Goal: Use online tool/utility: Utilize a website feature to perform a specific function

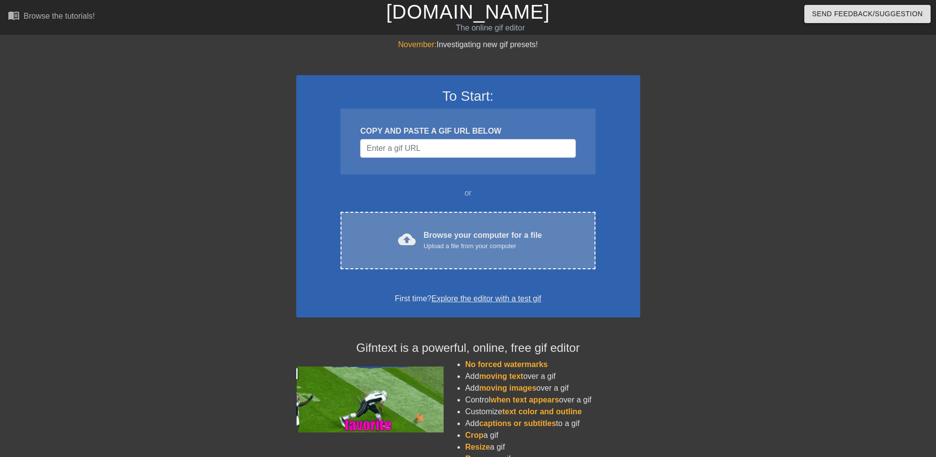
click at [441, 227] on div "cloud_upload Browse your computer for a file Upload a file from your computer C…" at bounding box center [468, 241] width 255 height 58
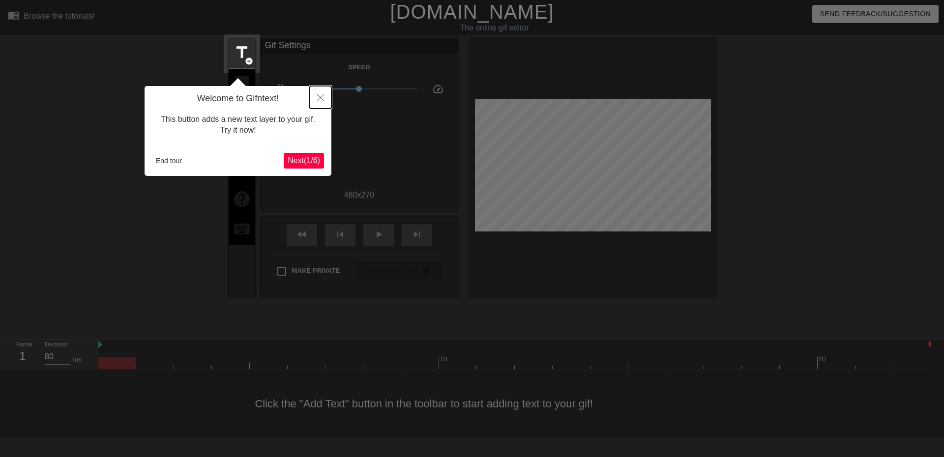
click at [319, 99] on icon "Close" at bounding box center [320, 97] width 7 height 7
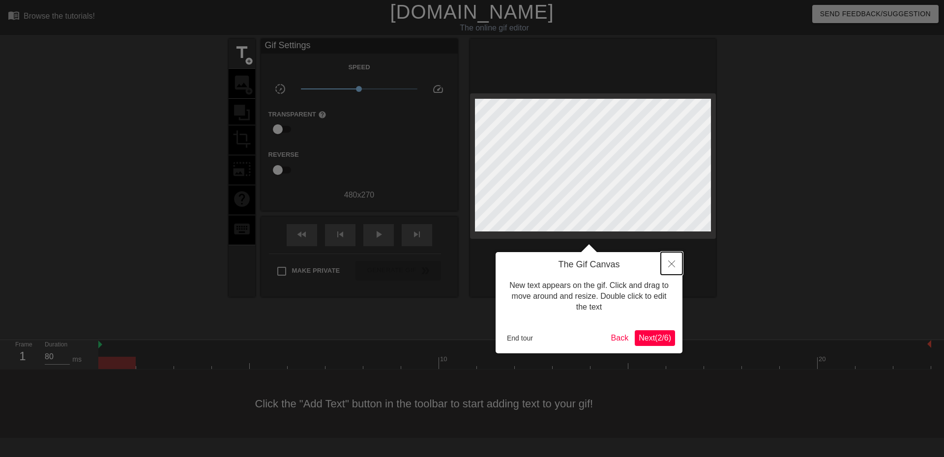
click at [671, 264] on icon "Close" at bounding box center [671, 263] width 7 height 7
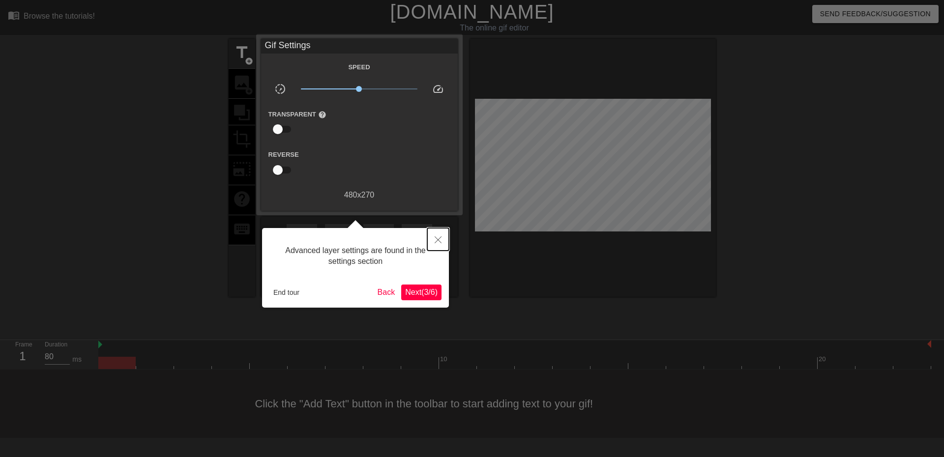
click at [438, 243] on icon "Close" at bounding box center [437, 239] width 7 height 7
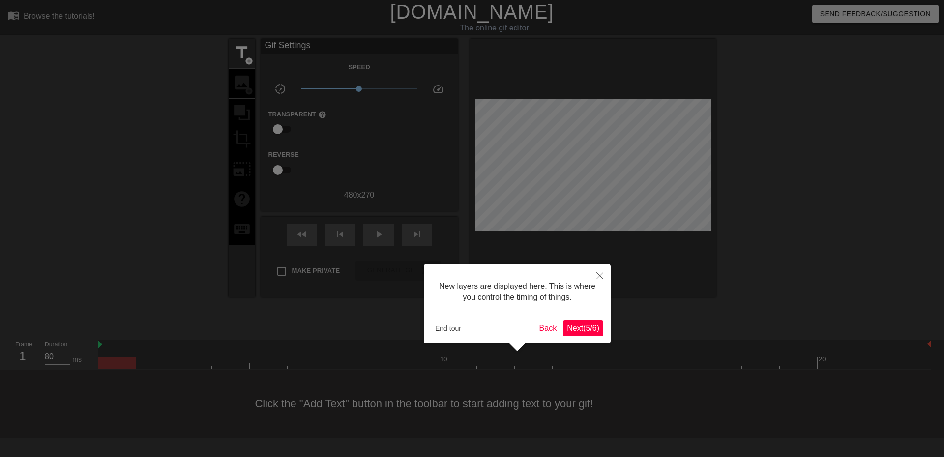
scroll to position [8, 0]
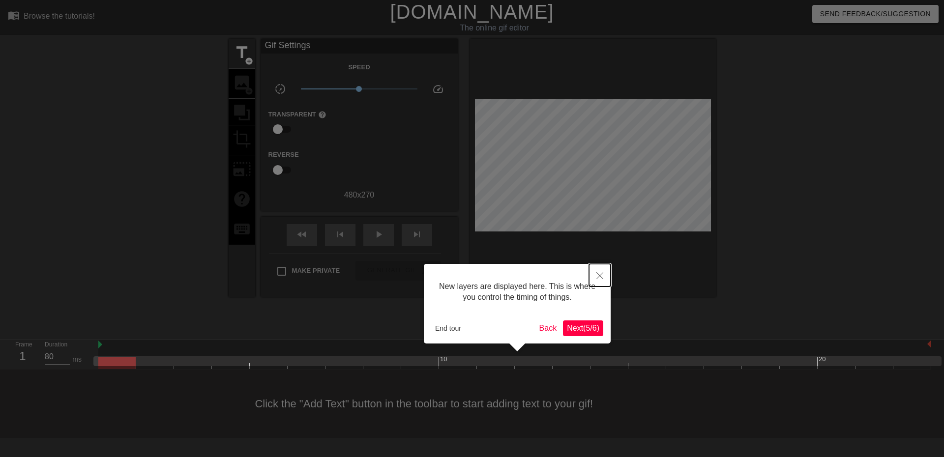
click at [594, 277] on button "Close" at bounding box center [600, 275] width 22 height 23
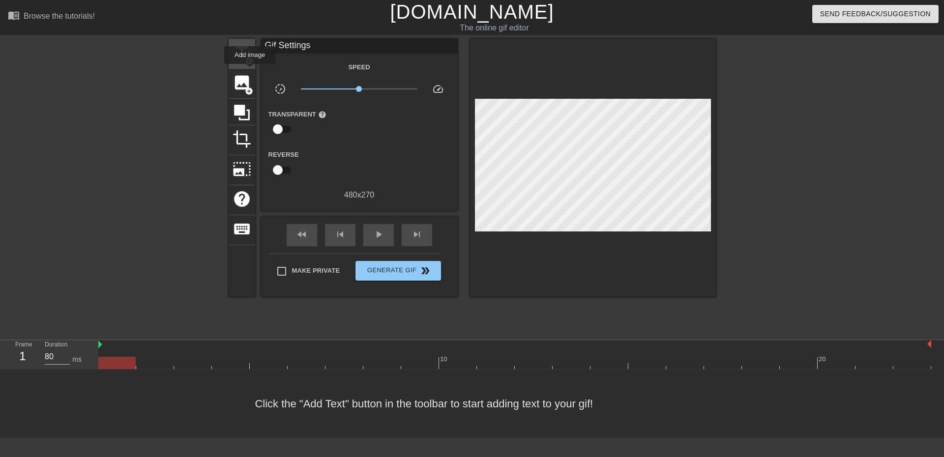
click at [249, 60] on span "add_circle" at bounding box center [249, 61] width 8 height 8
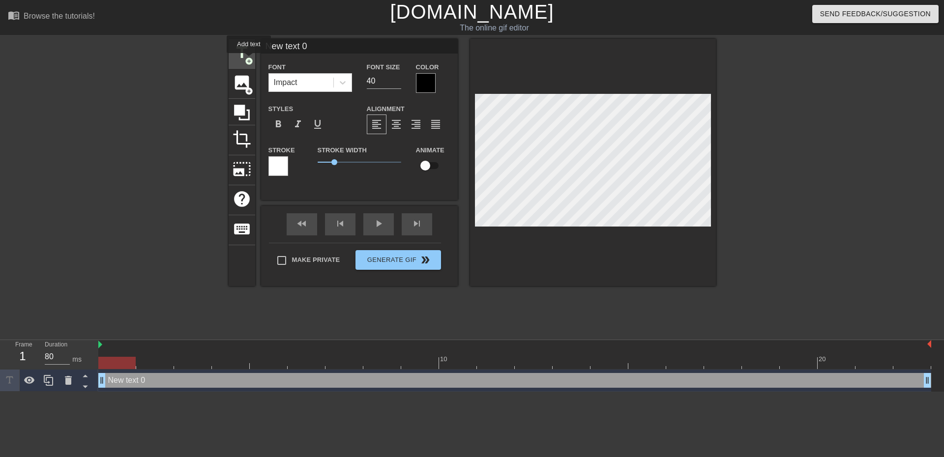
scroll to position [0, 0]
drag, startPoint x: 332, startPoint y: 44, endPoint x: 213, endPoint y: 36, distance: 119.2
click at [212, 36] on div "menu_book Browse the tutorials! [DOMAIN_NAME] The online gif editor Send Feedba…" at bounding box center [472, 196] width 944 height 392
paste input "-CC-"
type input "RIP -CC-"
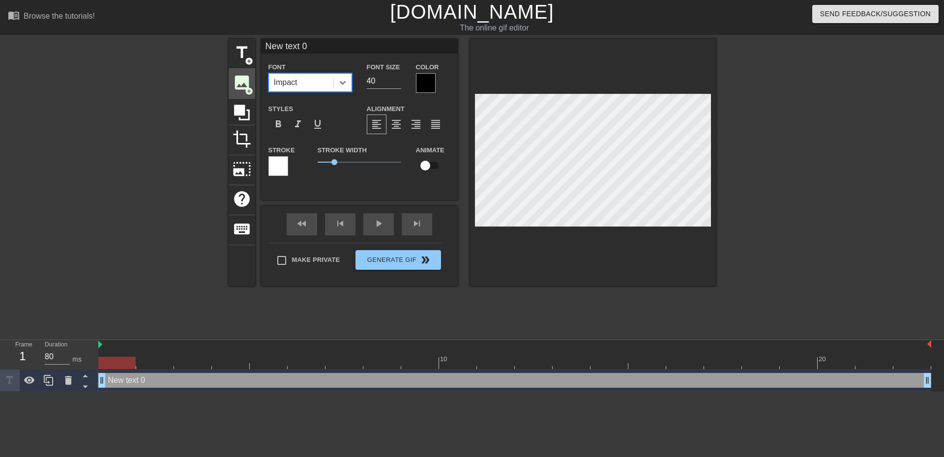
drag, startPoint x: 309, startPoint y: 82, endPoint x: 246, endPoint y: 74, distance: 63.4
click at [246, 74] on div "title add_circle image add_circle crop photo_size_select_large help keyboard Ne…" at bounding box center [472, 162] width 487 height 247
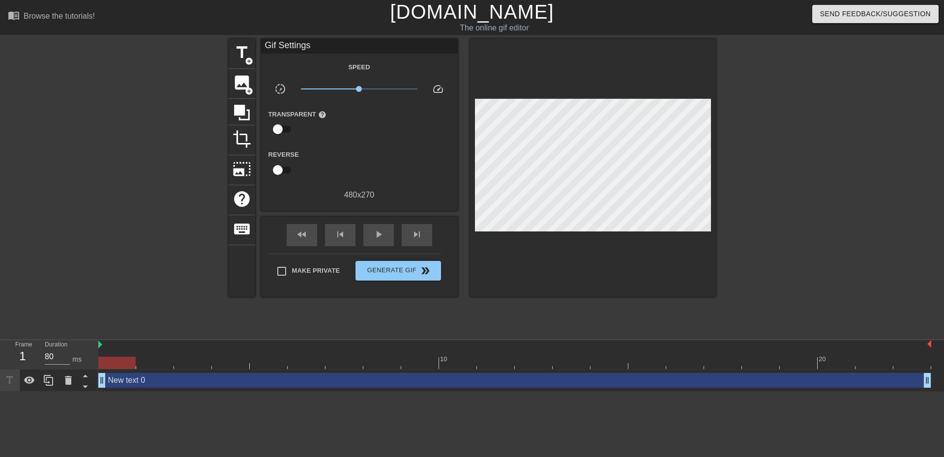
click at [314, 36] on div "menu_book Browse the tutorials! [DOMAIN_NAME] The online gif editor Send Feedba…" at bounding box center [472, 196] width 944 height 392
click at [331, 47] on div "Gif Settings" at bounding box center [359, 46] width 197 height 15
click at [359, 380] on div "New text 0 drag_handle drag_handle" at bounding box center [514, 380] width 833 height 15
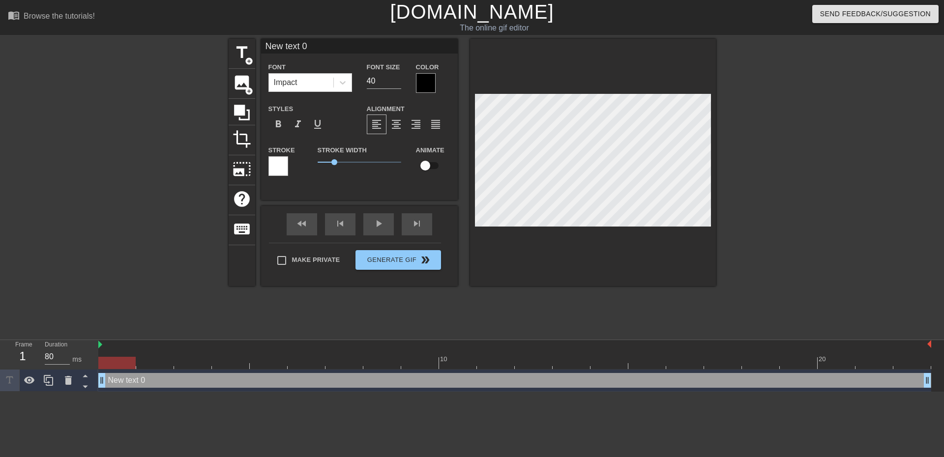
drag, startPoint x: 325, startPoint y: 43, endPoint x: 233, endPoint y: 30, distance: 92.3
click at [235, 30] on div "menu_book Browse the tutorials! [DOMAIN_NAME] The online gif editor Send Feedba…" at bounding box center [472, 196] width 944 height 392
paste input "-CC-"
type input "RIP -CC-"
click at [424, 85] on div at bounding box center [426, 83] width 20 height 20
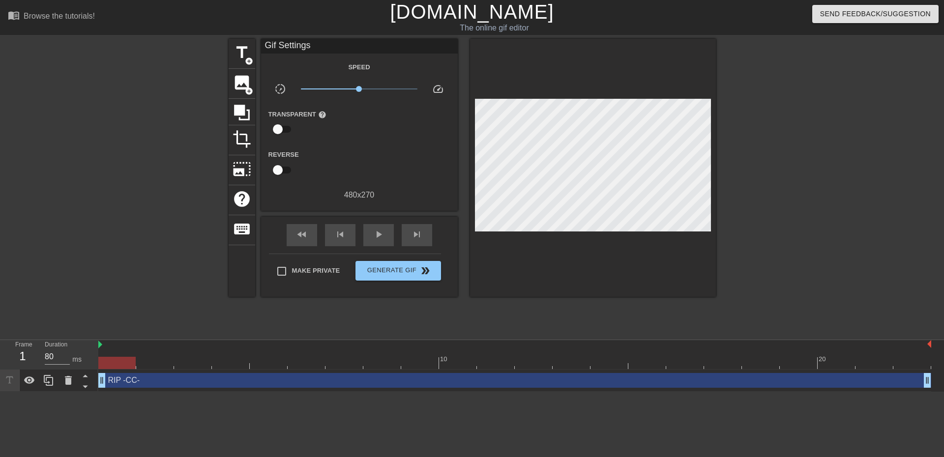
click at [384, 376] on div "RIP -CC- drag_handle drag_handle" at bounding box center [514, 380] width 833 height 15
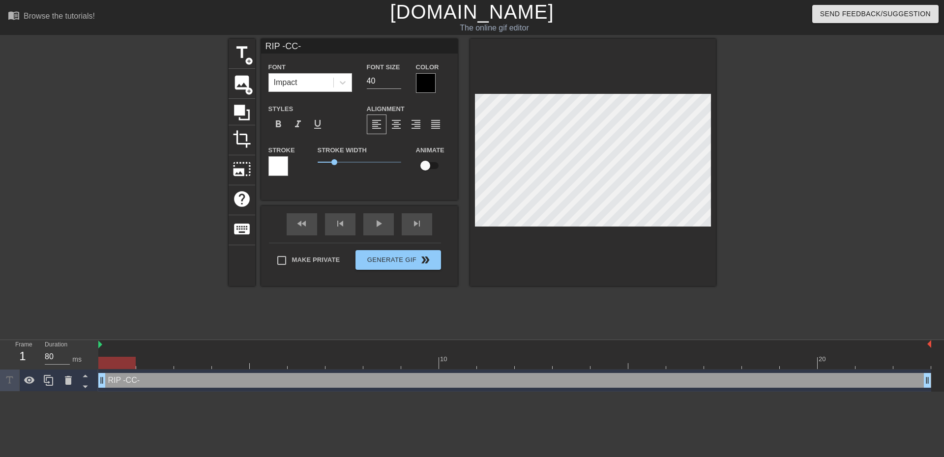
click at [282, 166] on div at bounding box center [278, 166] width 20 height 20
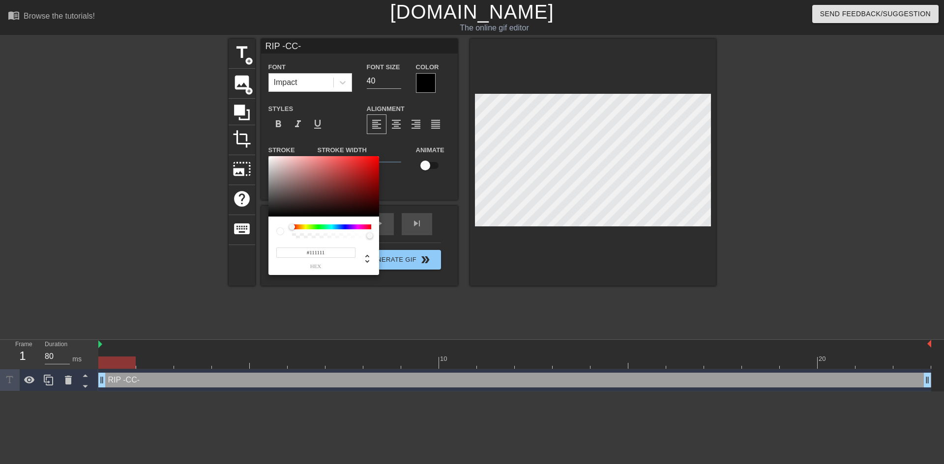
type input "#000000"
drag, startPoint x: 300, startPoint y: 197, endPoint x: 217, endPoint y: 233, distance: 90.7
click at [217, 233] on div "#000000 hex" at bounding box center [472, 232] width 944 height 464
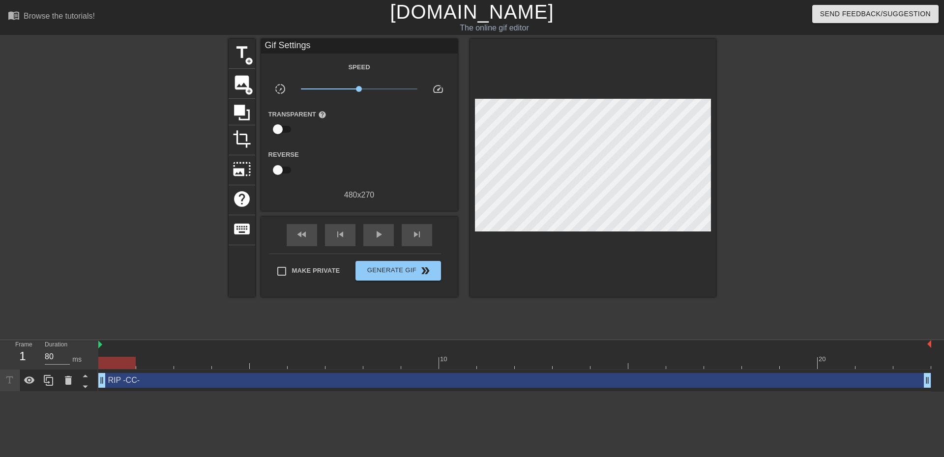
click at [430, 381] on div "RIP -CC- drag_handle drag_handle" at bounding box center [514, 380] width 833 height 15
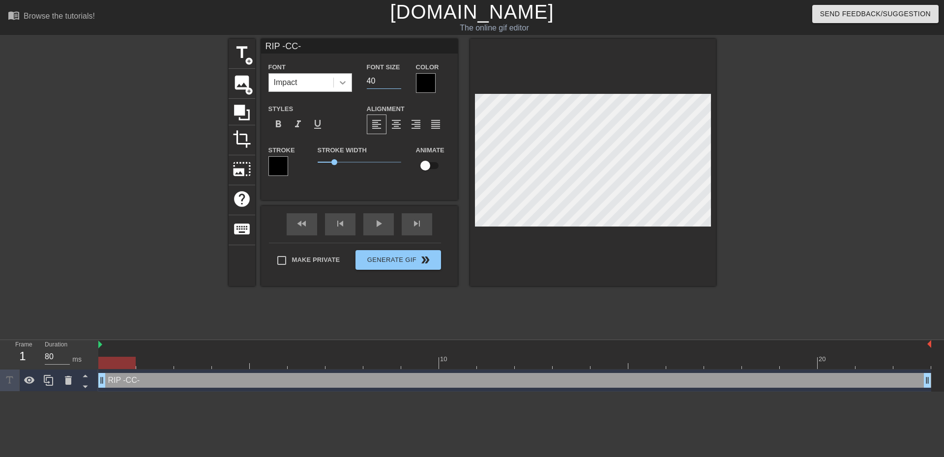
drag, startPoint x: 374, startPoint y: 78, endPoint x: 350, endPoint y: 75, distance: 23.7
click at [351, 75] on div "Font Impact Font Size 40 Color" at bounding box center [359, 77] width 197 height 32
type input "3"
type input "2"
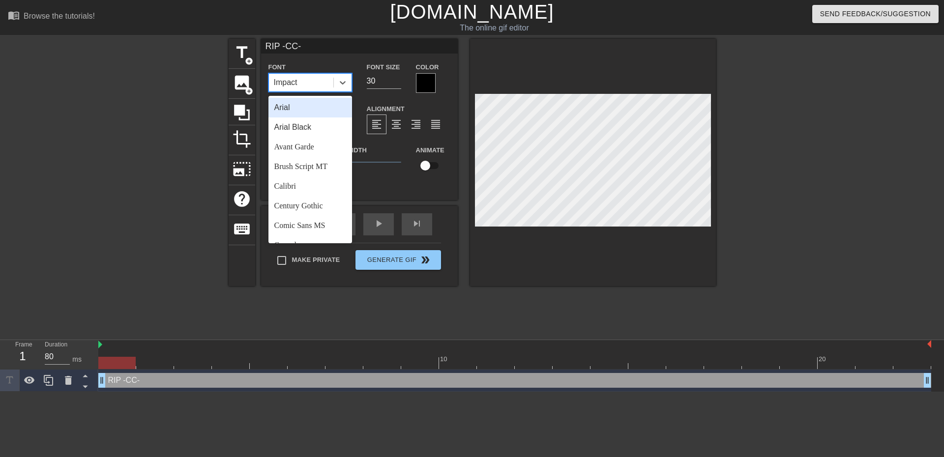
drag, startPoint x: 342, startPoint y: 75, endPoint x: 347, endPoint y: 109, distance: 33.9
click at [342, 76] on div at bounding box center [343, 83] width 18 height 18
click at [317, 208] on div "Trebuchet MS" at bounding box center [310, 212] width 84 height 20
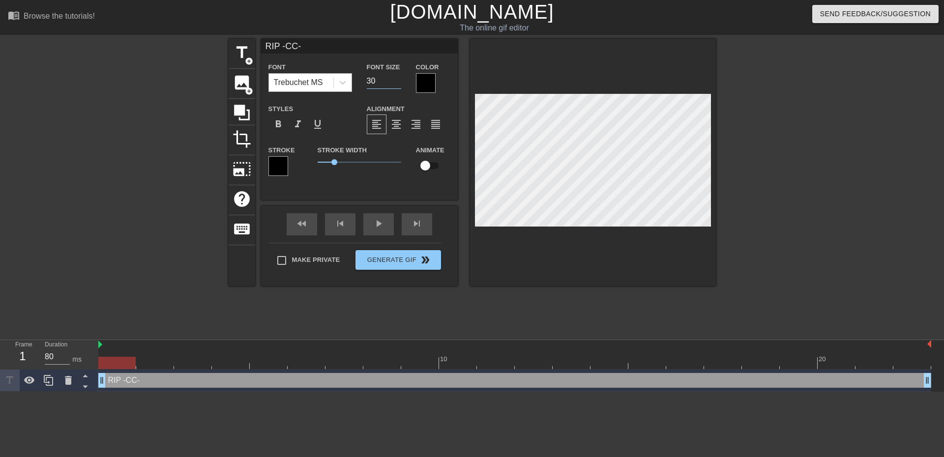
drag, startPoint x: 387, startPoint y: 83, endPoint x: 351, endPoint y: 77, distance: 35.9
click at [351, 78] on div "Font Trebuchet MS Font Size 30 Color" at bounding box center [359, 77] width 197 height 32
type input "20"
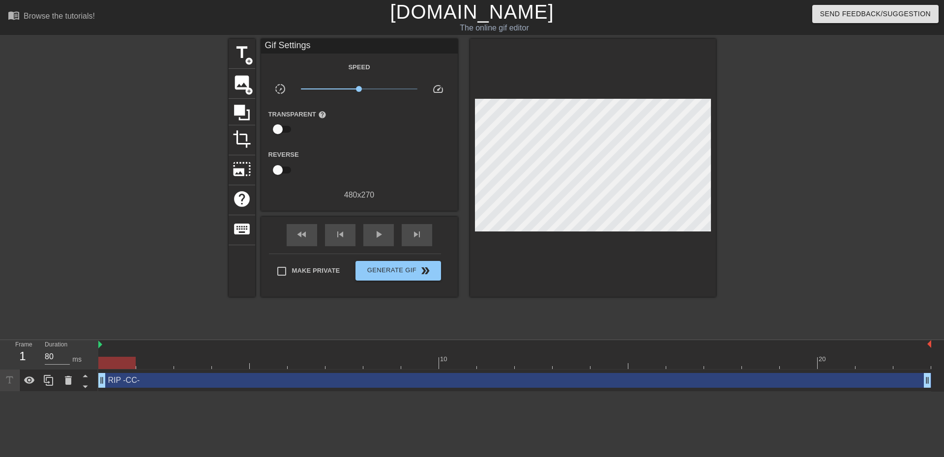
click at [553, 297] on div "title add_circle image add_circle crop photo_size_select_large help keyboard Gi…" at bounding box center [472, 186] width 487 height 295
click at [429, 378] on div "RIP -CC- drag_handle drag_handle" at bounding box center [514, 380] width 833 height 15
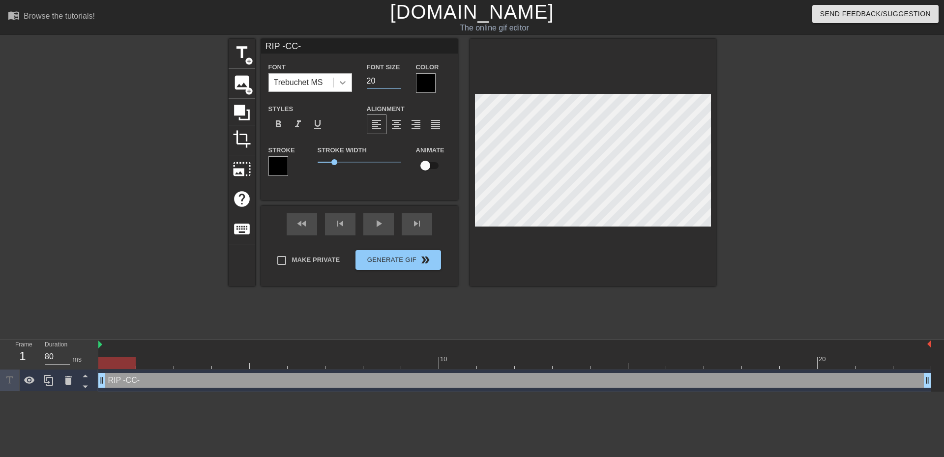
drag, startPoint x: 376, startPoint y: 83, endPoint x: 351, endPoint y: 74, distance: 26.9
click at [350, 76] on div "Font Trebuchet MS Font Size 20 Color" at bounding box center [359, 77] width 197 height 32
type input "15"
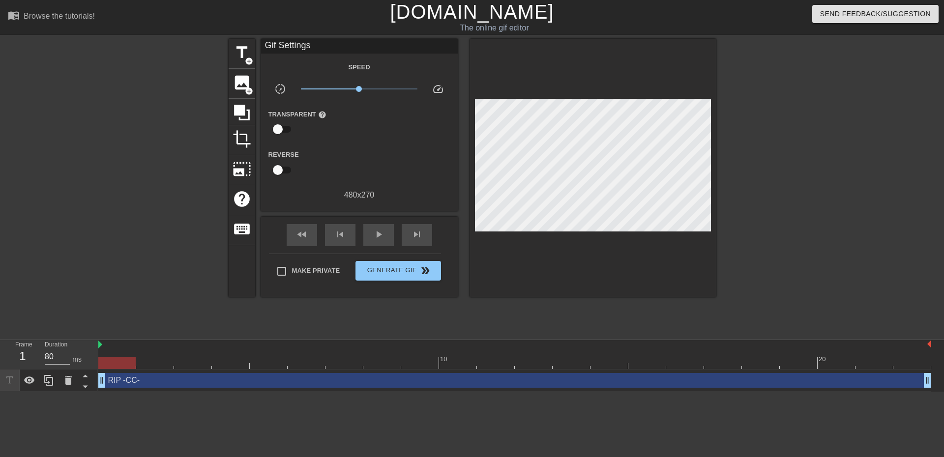
click at [381, 385] on div "RIP -CC- drag_handle drag_handle" at bounding box center [514, 380] width 833 height 15
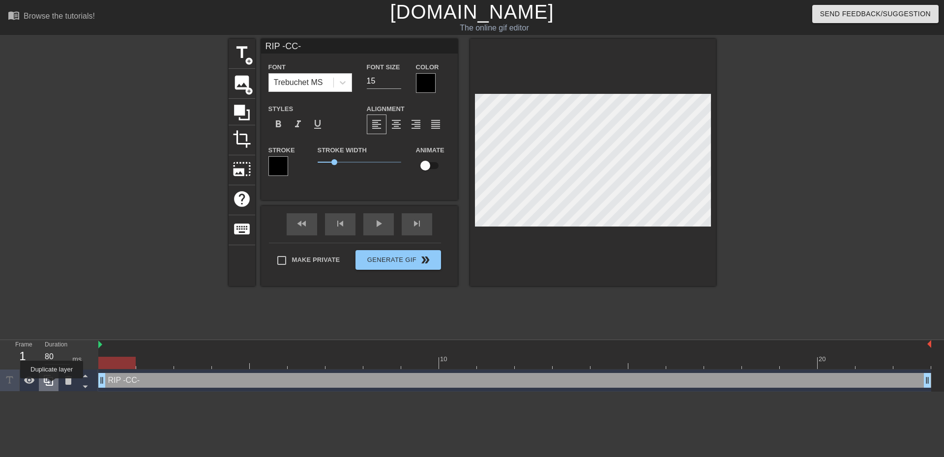
click at [52, 385] on icon at bounding box center [48, 380] width 9 height 11
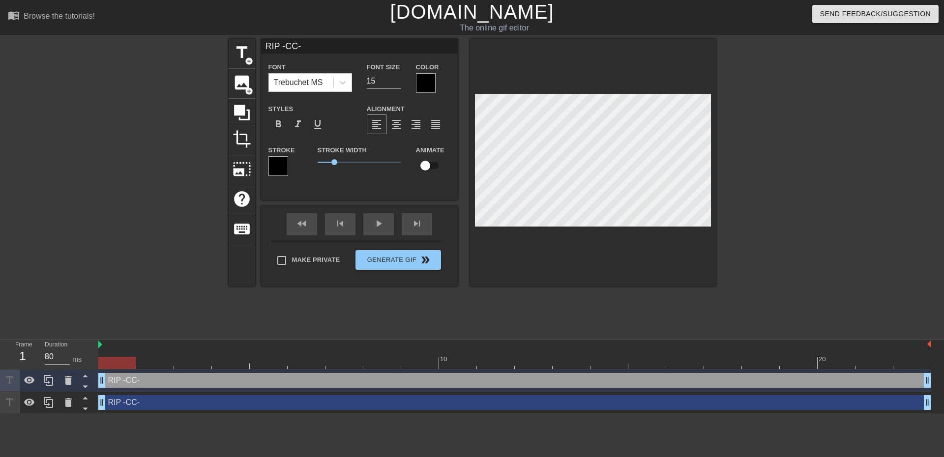
click at [228, 381] on div "RIP -CC- drag_handle drag_handle" at bounding box center [514, 380] width 833 height 15
drag, startPoint x: 288, startPoint y: 44, endPoint x: 244, endPoint y: 39, distance: 44.6
click at [254, 40] on div "title add_circle image add_circle crop photo_size_select_large help keyboard RI…" at bounding box center [472, 162] width 487 height 247
paste input "*CC*"
type input "*CC*"
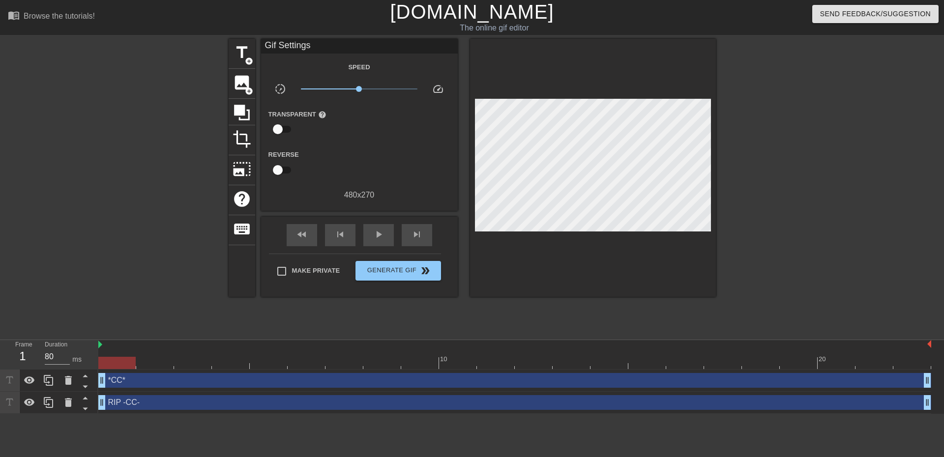
click at [297, 385] on div "*CC* drag_handle drag_handle" at bounding box center [514, 380] width 833 height 15
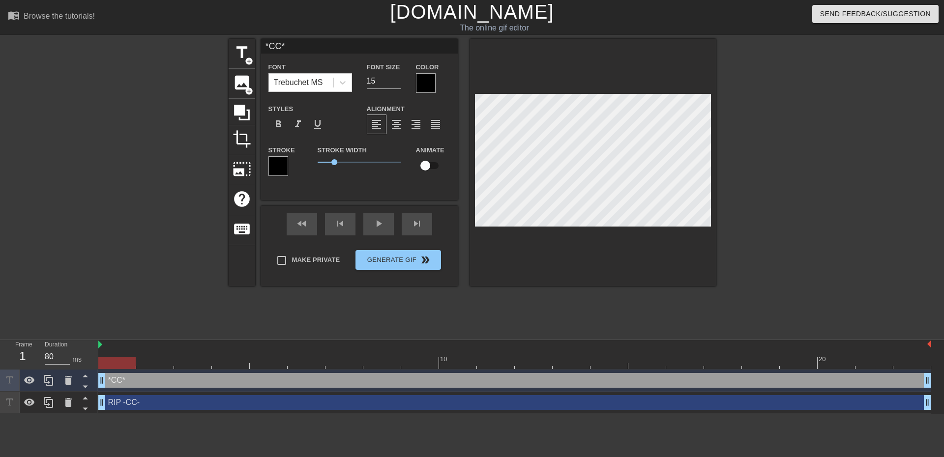
click at [266, 44] on input "*CC*" at bounding box center [359, 46] width 197 height 15
click at [524, 379] on div "RIP *CC* drag_handle drag_handle" at bounding box center [514, 380] width 833 height 15
click at [535, 383] on div "RIP *CC* drag_handle drag_handle" at bounding box center [514, 380] width 833 height 15
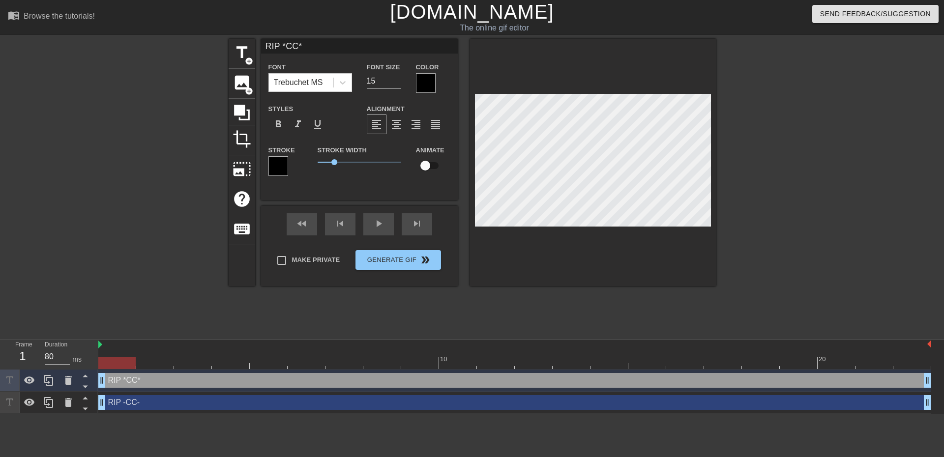
click at [482, 404] on div "RIP -CC- drag_handle drag_handle" at bounding box center [514, 402] width 833 height 15
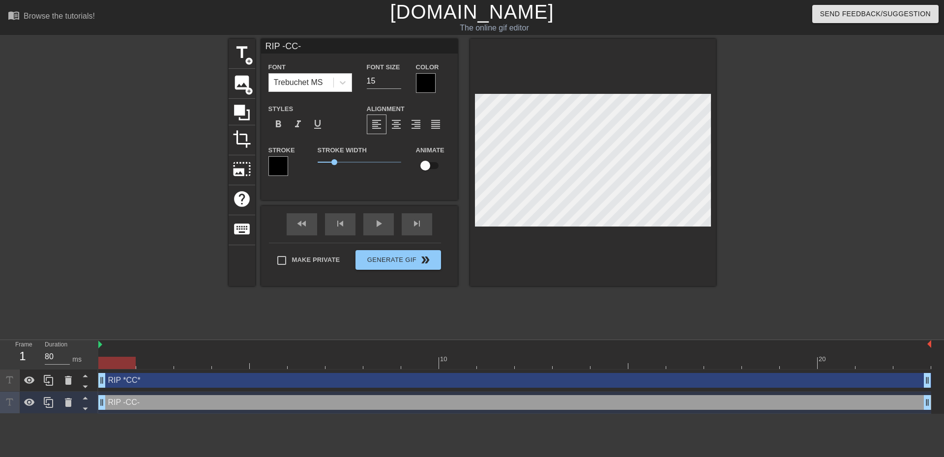
click at [484, 383] on div "RIP *CC* drag_handle drag_handle" at bounding box center [514, 380] width 833 height 15
type input "RIP *CC*"
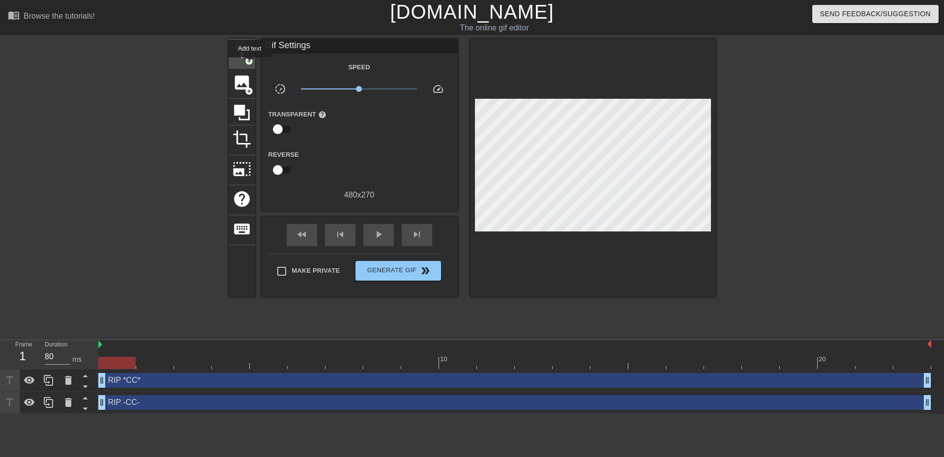
click at [247, 56] on span "title" at bounding box center [241, 52] width 19 height 19
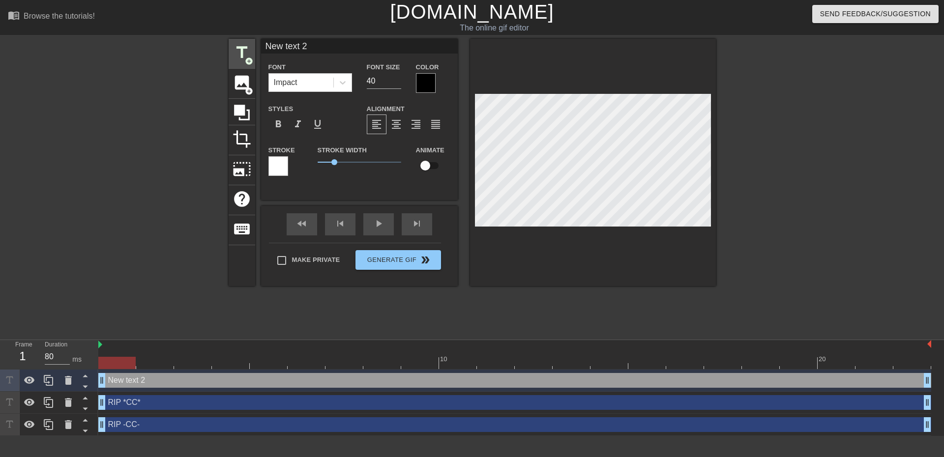
drag, startPoint x: 333, startPoint y: 50, endPoint x: 248, endPoint y: 42, distance: 84.9
click at [250, 44] on div "title add_circle image add_circle crop photo_size_select_large help keyboard Ne…" at bounding box center [472, 162] width 487 height 247
type input "q"
type input "Quino"
click at [427, 82] on div at bounding box center [426, 83] width 20 height 20
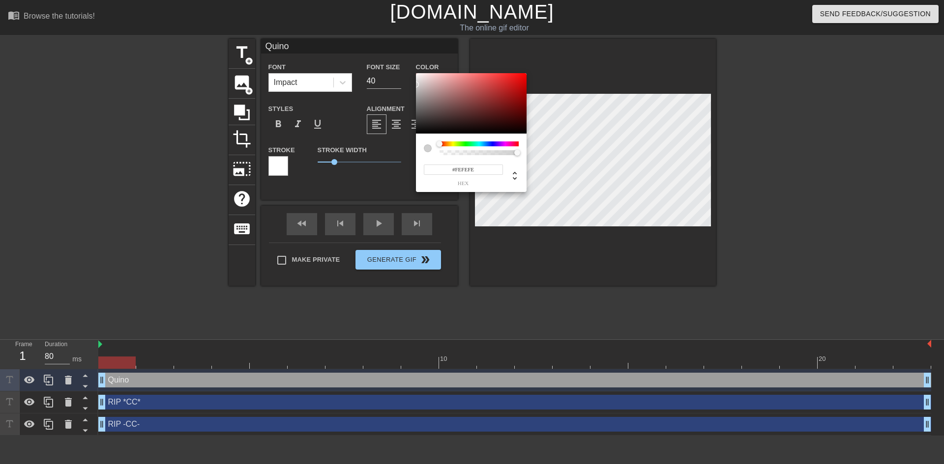
type input "#FFFFFF"
drag, startPoint x: 442, startPoint y: 112, endPoint x: 404, endPoint y: 67, distance: 57.9
click at [404, 67] on div "#FFFFFF hex" at bounding box center [472, 232] width 944 height 464
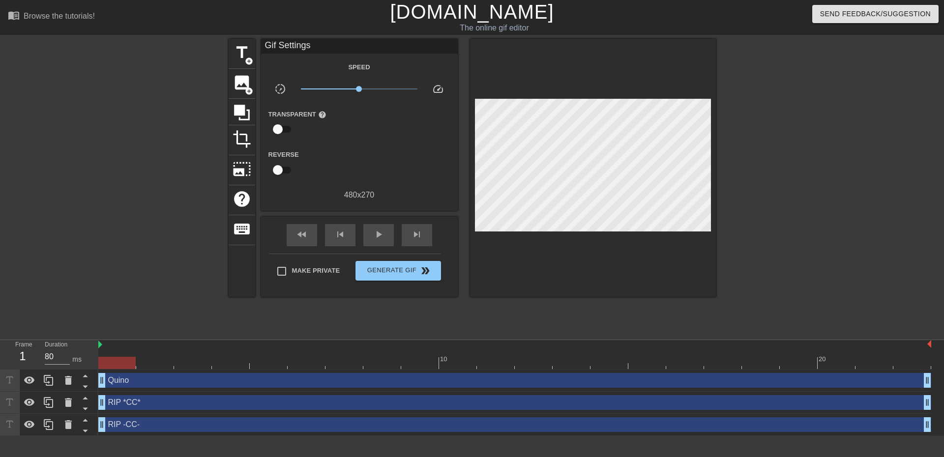
click at [363, 383] on div "Quino drag_handle drag_handle" at bounding box center [514, 380] width 833 height 15
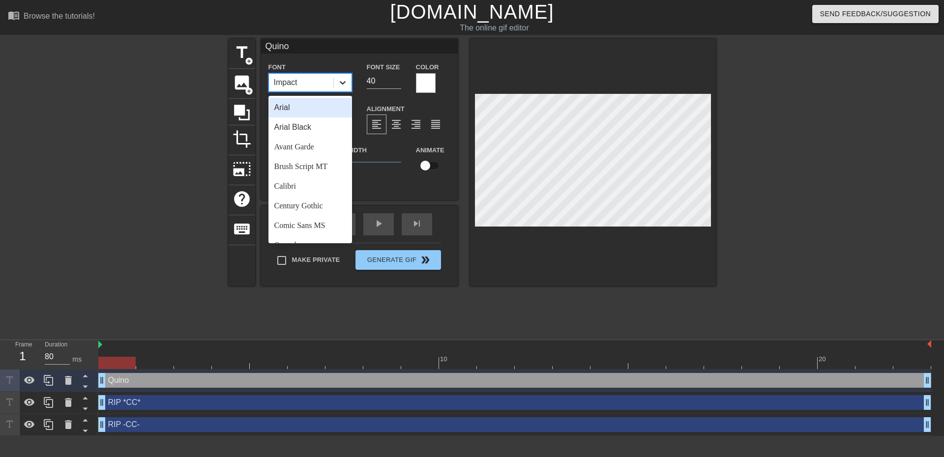
drag, startPoint x: 337, startPoint y: 82, endPoint x: 338, endPoint y: 88, distance: 7.0
click at [336, 82] on div at bounding box center [343, 83] width 18 height 18
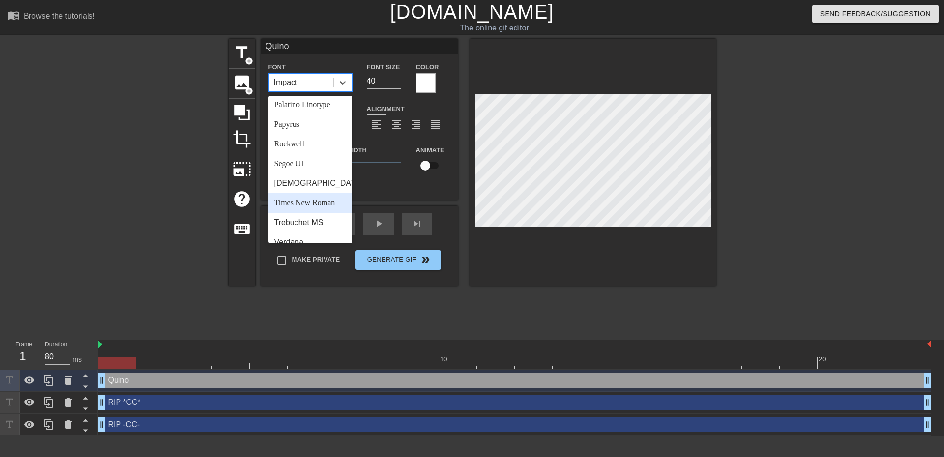
scroll to position [352, 0]
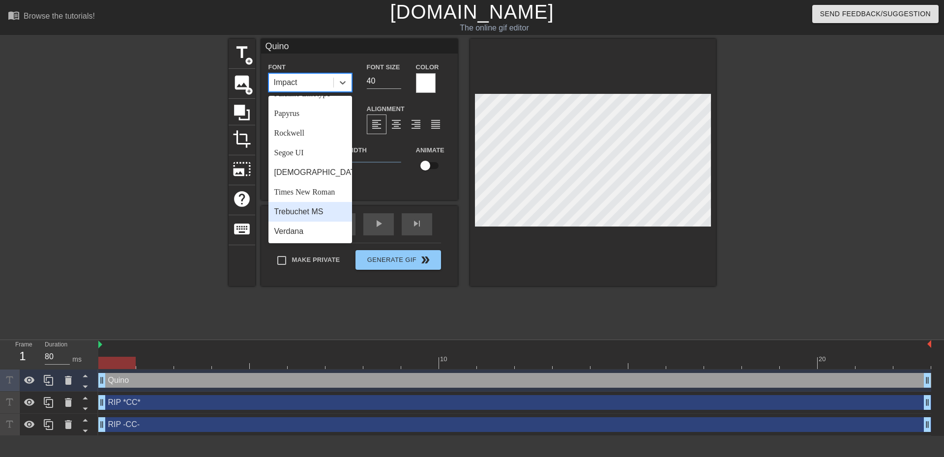
click at [307, 207] on div "Trebuchet MS" at bounding box center [310, 212] width 84 height 20
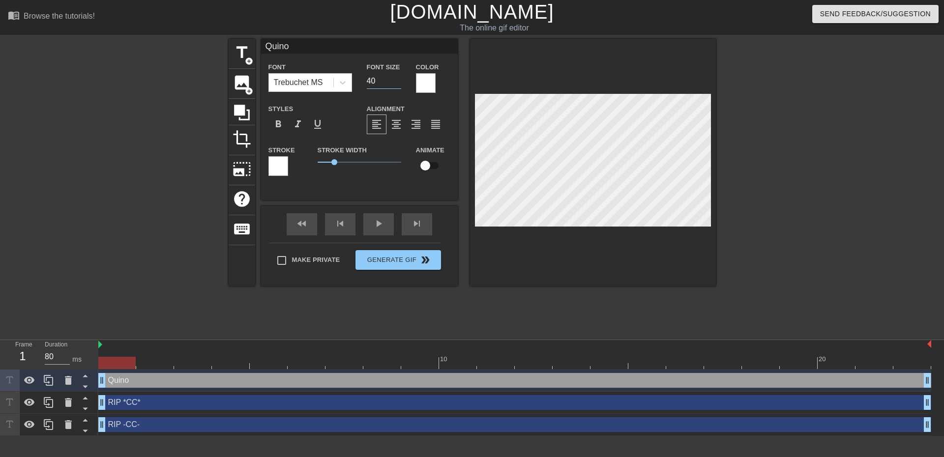
drag, startPoint x: 376, startPoint y: 82, endPoint x: 356, endPoint y: 82, distance: 20.6
click at [356, 82] on div "Font Trebuchet MS Font Size 40 Color" at bounding box center [359, 77] width 197 height 32
type input "30"
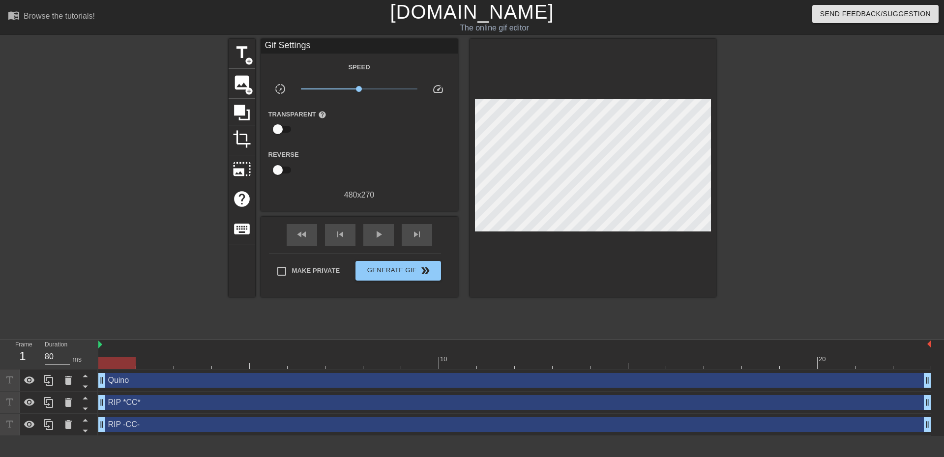
click at [430, 382] on div "Quino drag_handle drag_handle" at bounding box center [514, 380] width 833 height 15
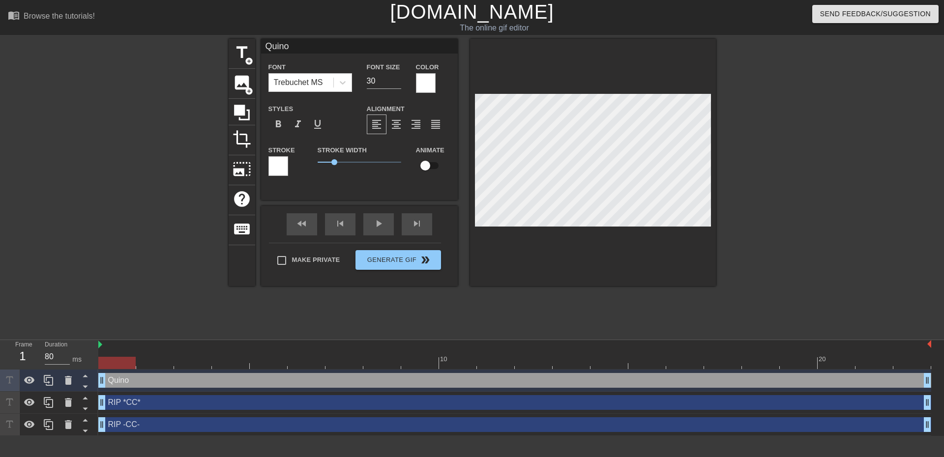
click at [804, 184] on div at bounding box center [800, 186] width 147 height 295
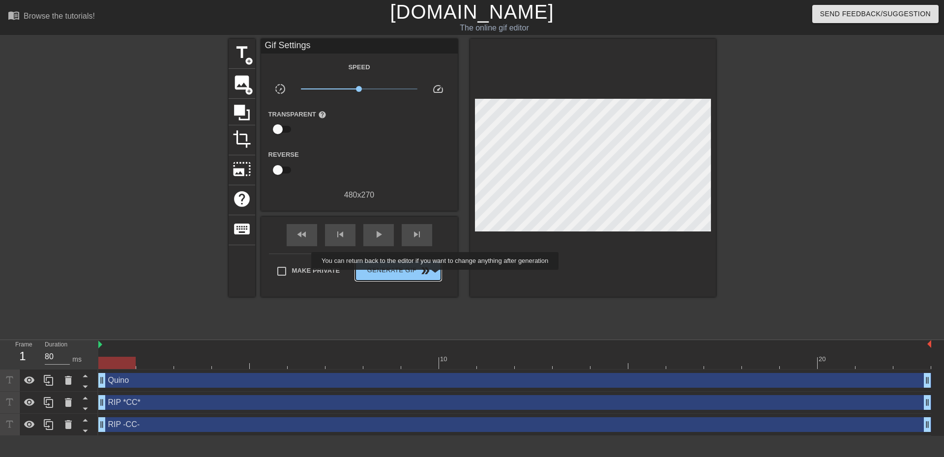
click at [427, 277] on button "Generate Gif double_arrow" at bounding box center [397, 271] width 85 height 20
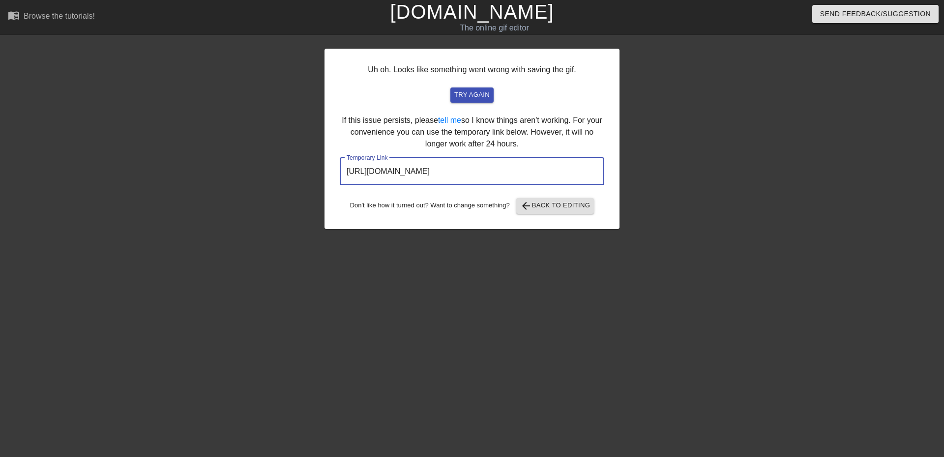
drag, startPoint x: 563, startPoint y: 167, endPoint x: 249, endPoint y: 147, distance: 314.7
click at [249, 148] on div "Uh oh. Looks like something went wrong with saving the gif. try again If this i…" at bounding box center [472, 186] width 944 height 295
